Goal: Find specific page/section: Find specific page/section

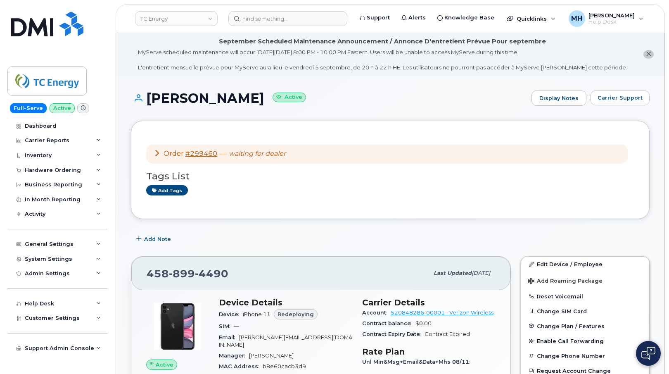
click at [172, 21] on link "TC Energy" at bounding box center [176, 18] width 83 height 15
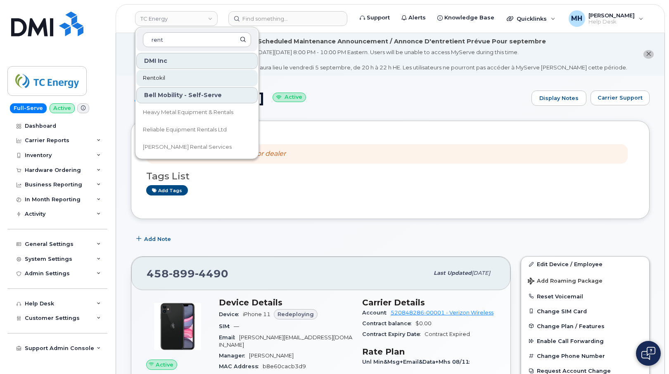
type input "rent"
click at [170, 81] on link "Rentokil" at bounding box center [196, 78] width 121 height 17
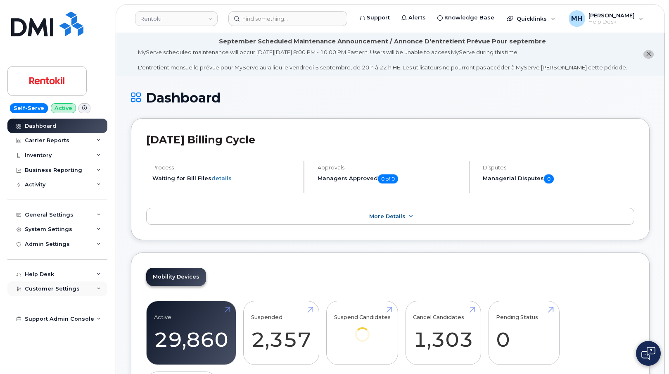
click at [58, 281] on div "Customer Settings" at bounding box center [57, 288] width 100 height 15
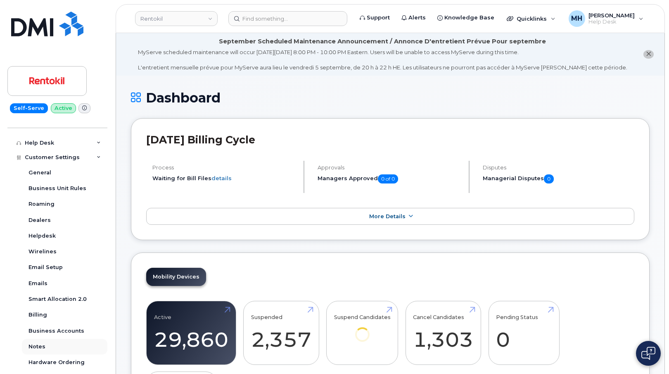
scroll to position [157, 0]
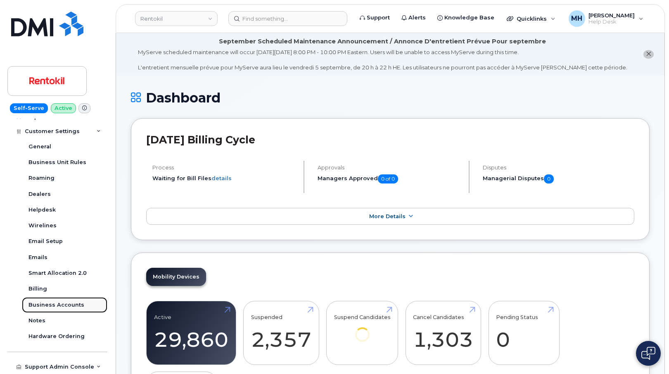
click at [61, 306] on div "Business Accounts" at bounding box center [56, 304] width 56 height 7
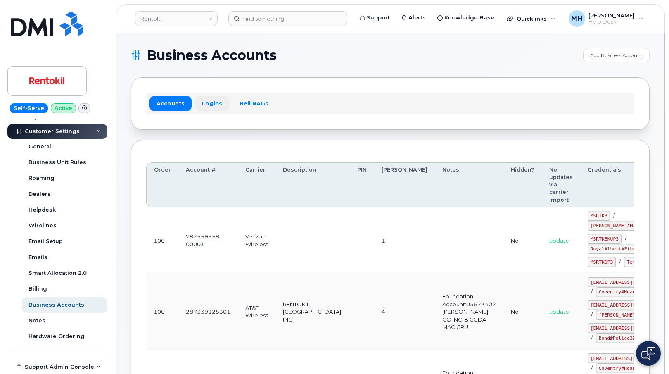
click at [216, 111] on link "Logins" at bounding box center [212, 103] width 34 height 15
